Goal: Transaction & Acquisition: Purchase product/service

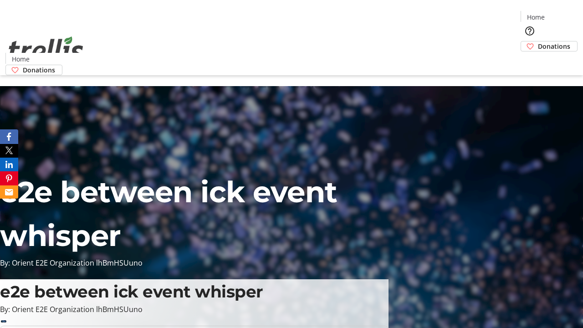
click at [538, 41] on span "Donations" at bounding box center [554, 46] width 32 height 10
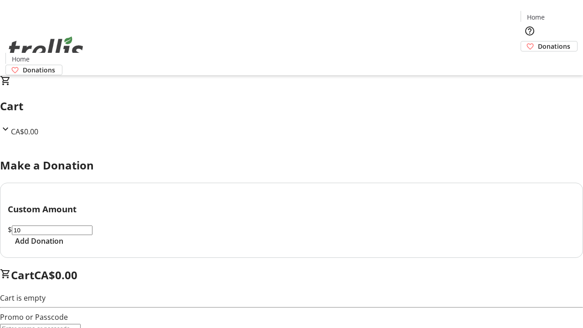
click at [63, 246] on span "Add Donation" at bounding box center [39, 240] width 48 height 11
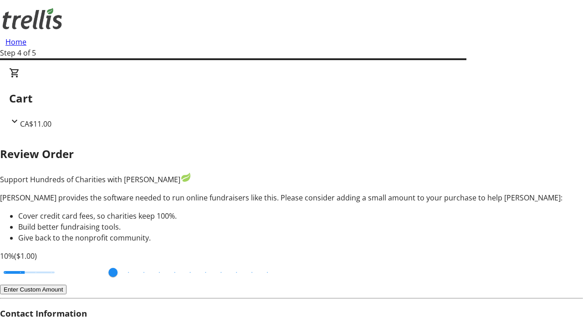
click at [66, 285] on button "Enter Custom Amount" at bounding box center [33, 290] width 66 height 10
